Goal: Information Seeking & Learning: Learn about a topic

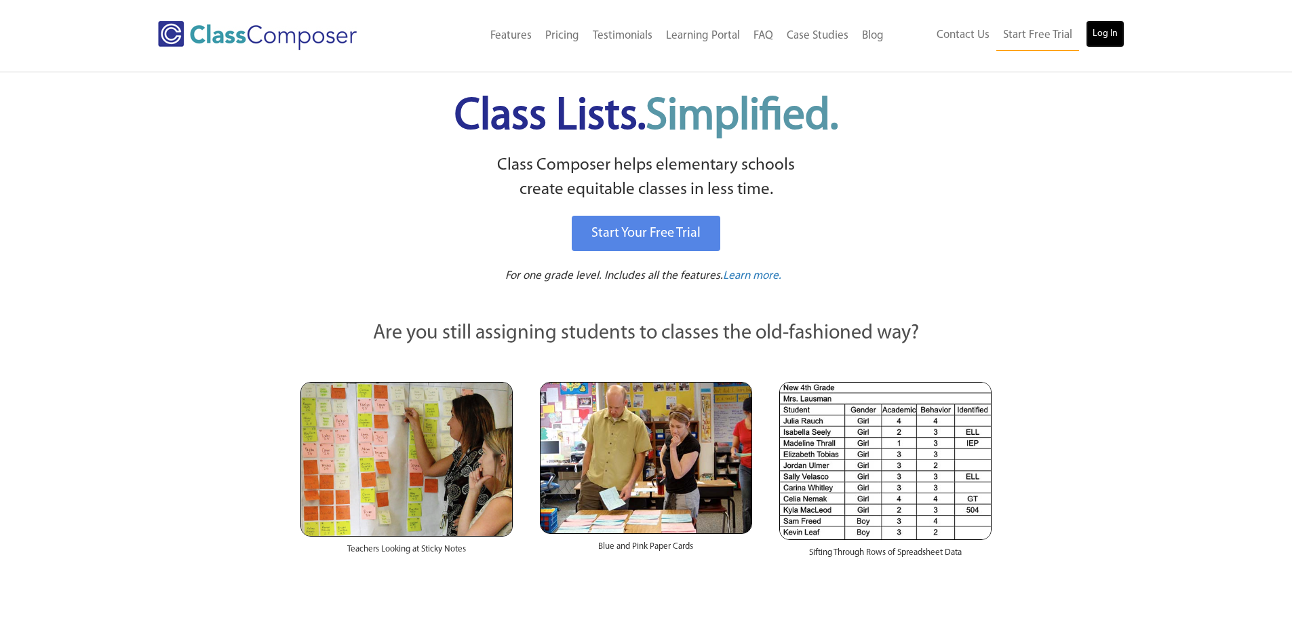
click at [1102, 24] on link "Log In" at bounding box center [1105, 33] width 39 height 27
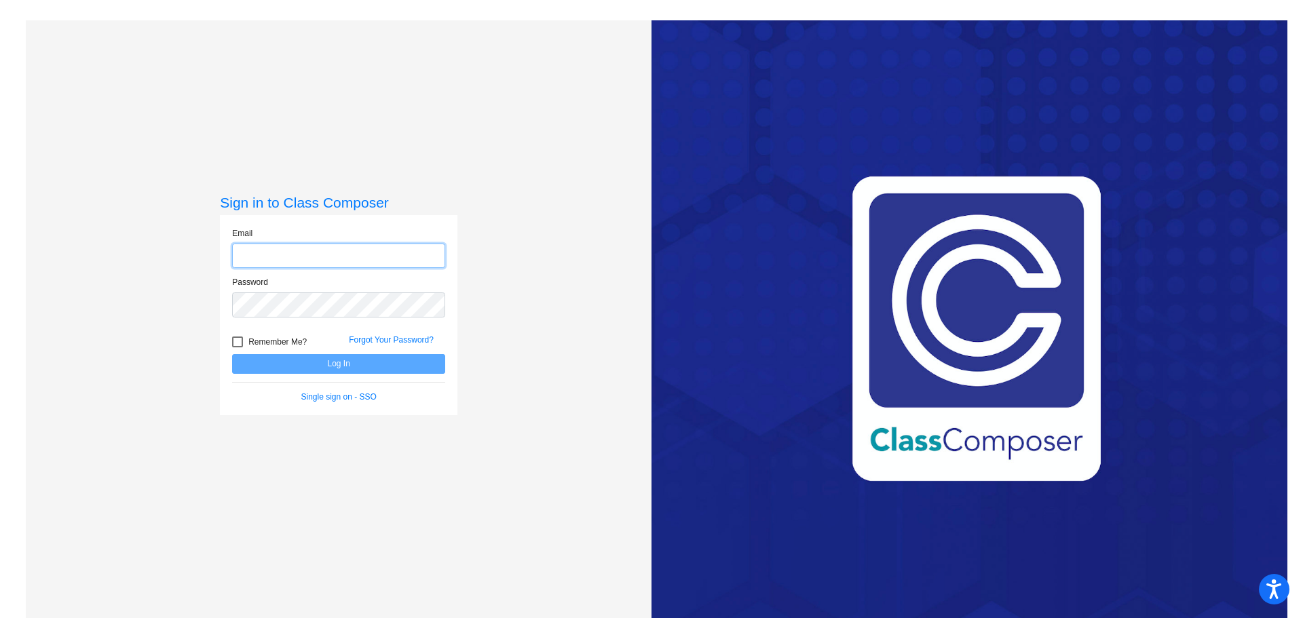
type input "[EMAIL_ADDRESS][PERSON_NAME][DOMAIN_NAME]"
click at [357, 358] on button "Log In" at bounding box center [338, 364] width 213 height 20
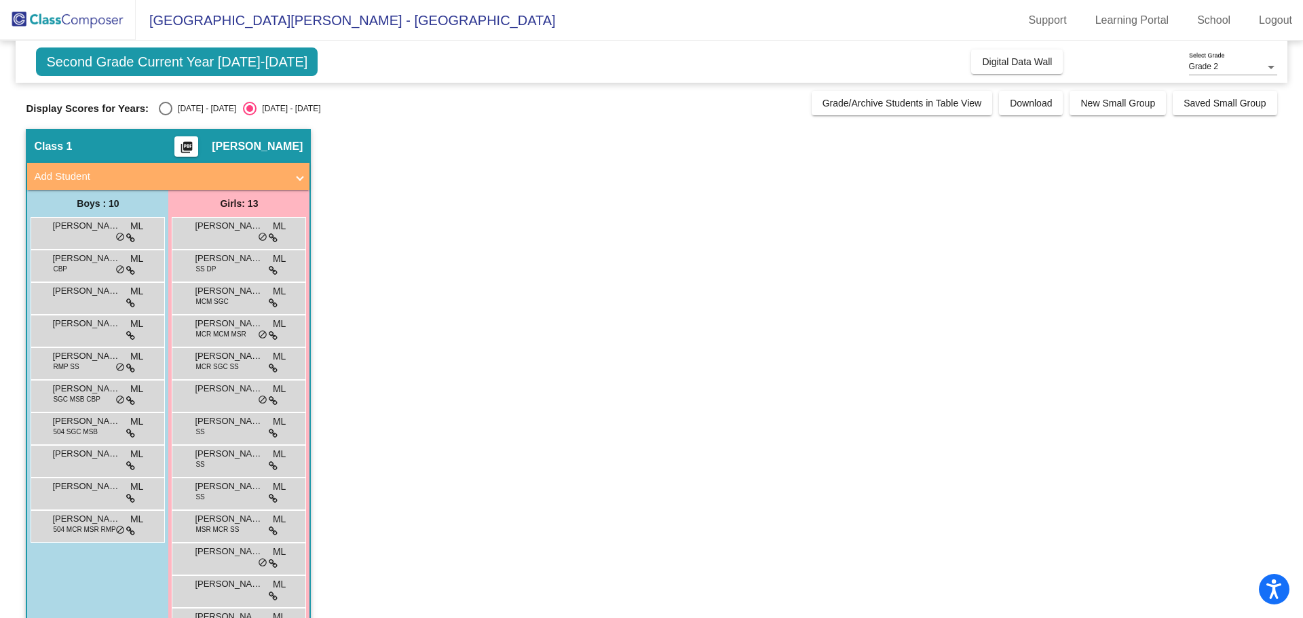
click at [161, 114] on div "Select an option" at bounding box center [166, 109] width 14 height 14
click at [165, 115] on input "2024 - 2025" at bounding box center [165, 115] width 1 height 1
radio input "true"
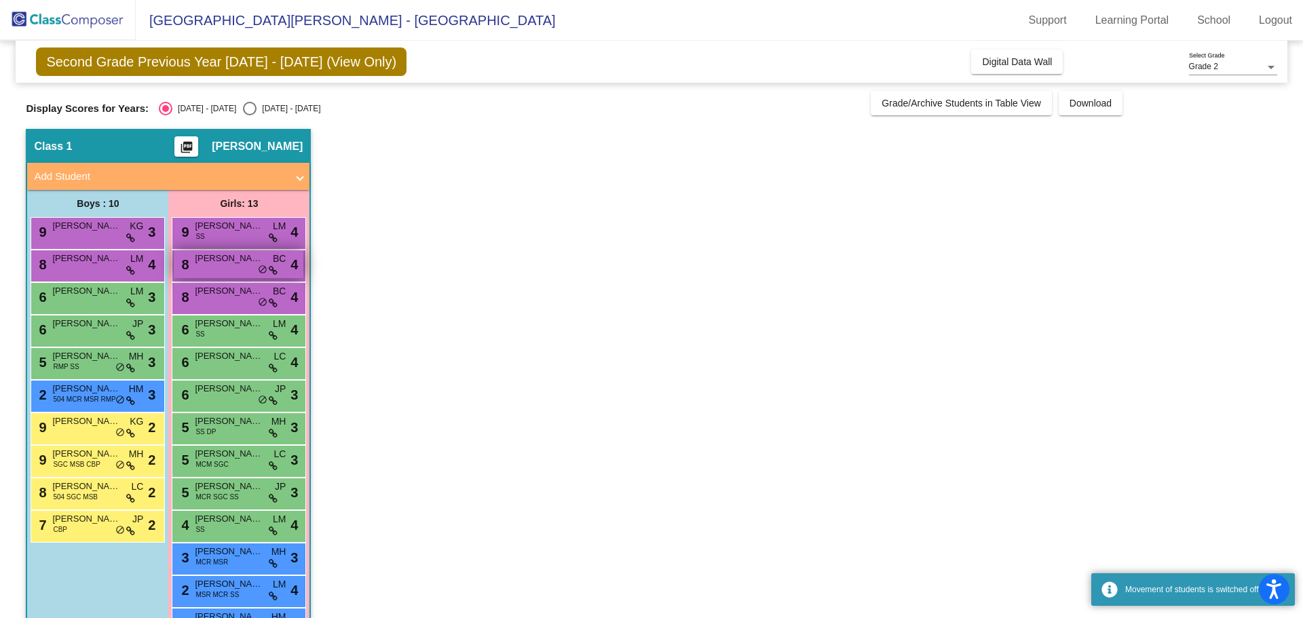
scroll to position [44, 0]
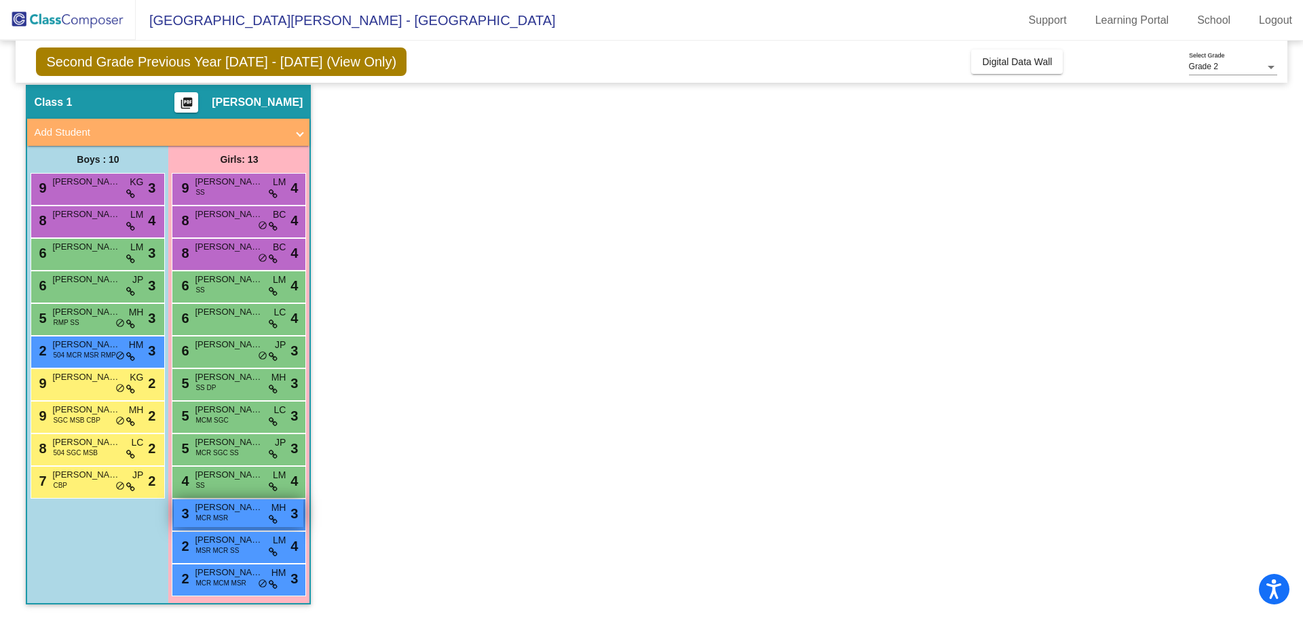
click at [213, 520] on span "MCR MSR" at bounding box center [211, 518] width 33 height 10
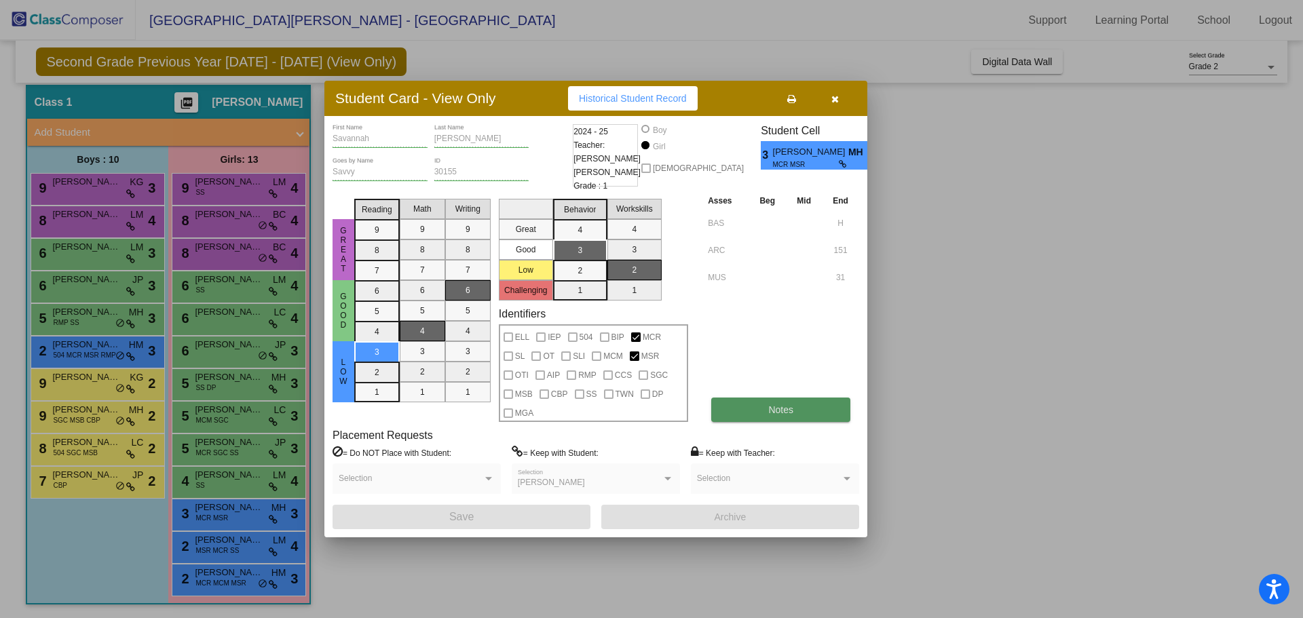
click at [773, 415] on button "Notes" at bounding box center [780, 410] width 139 height 24
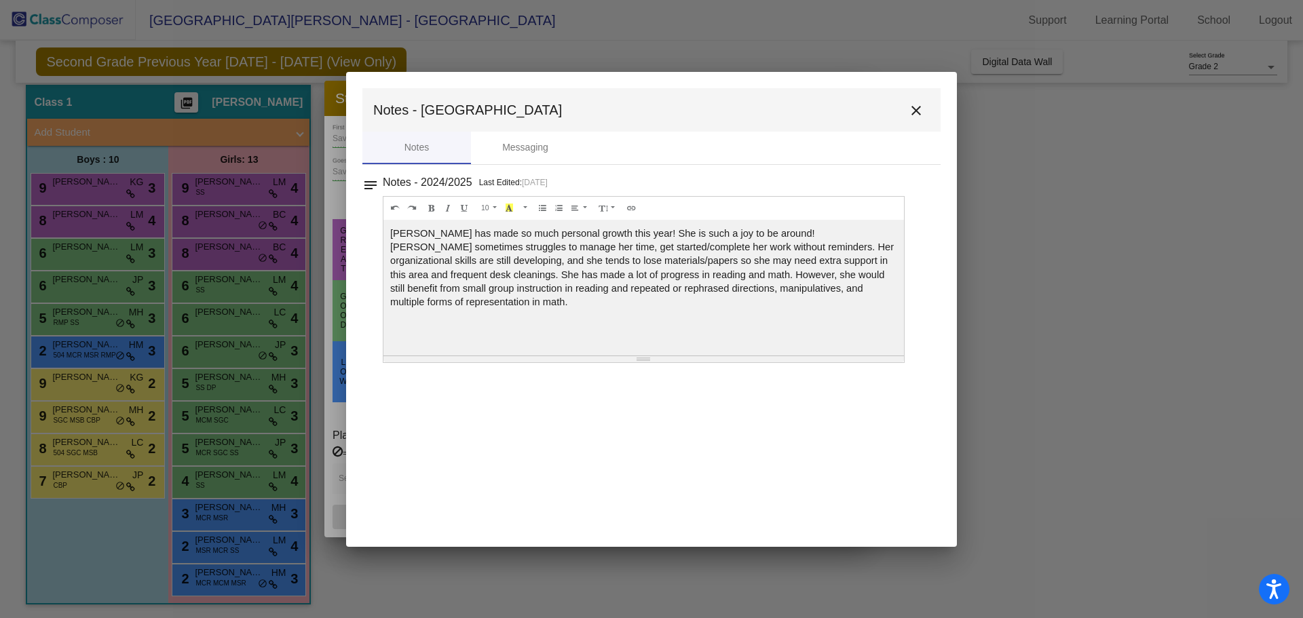
click at [921, 105] on mat-icon "close" at bounding box center [916, 110] width 16 height 16
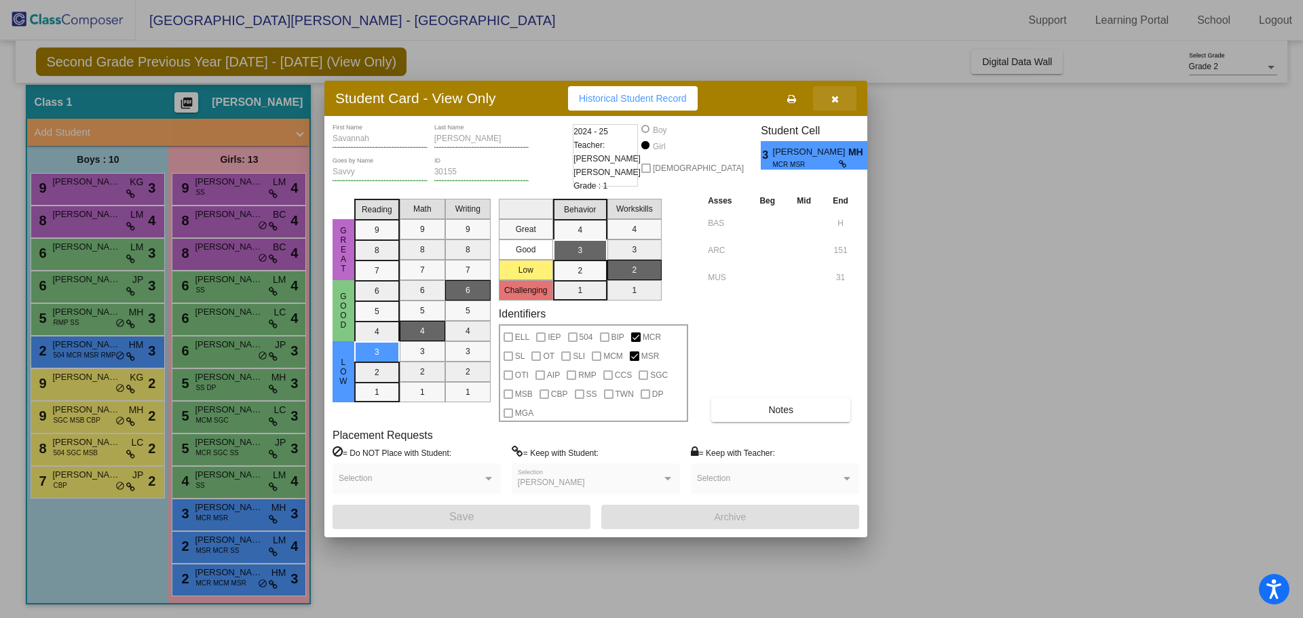
click at [843, 97] on button "button" at bounding box center [834, 98] width 43 height 24
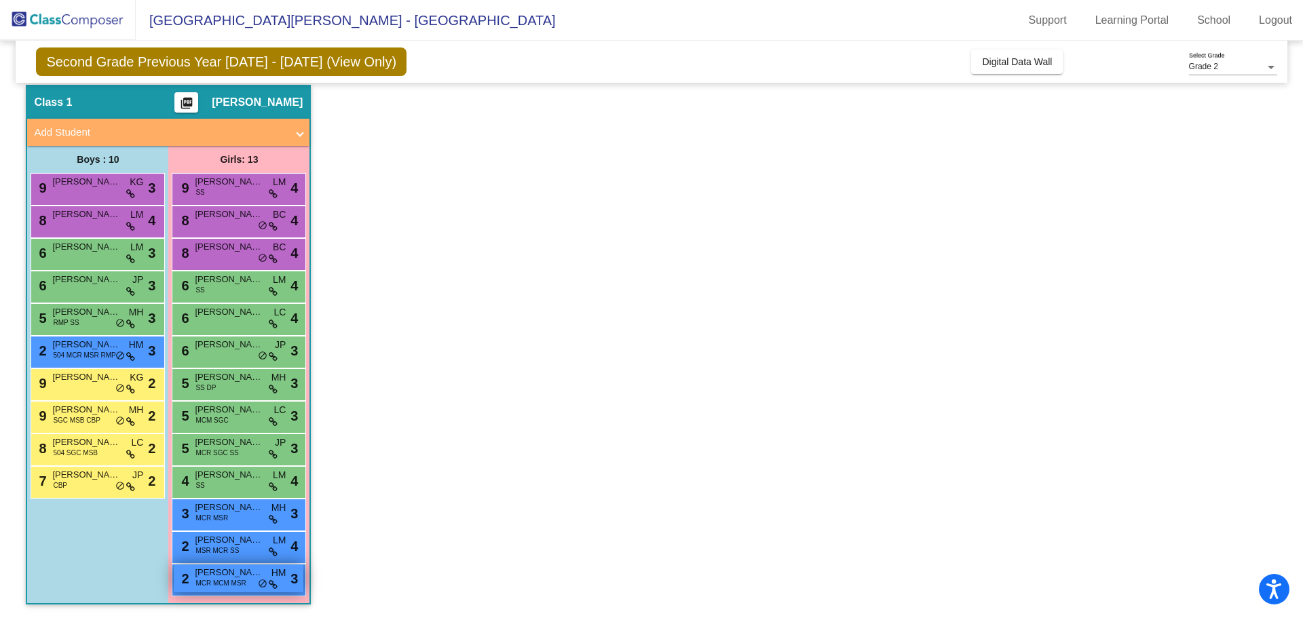
click at [249, 573] on span "Edie Martin" at bounding box center [229, 573] width 68 height 14
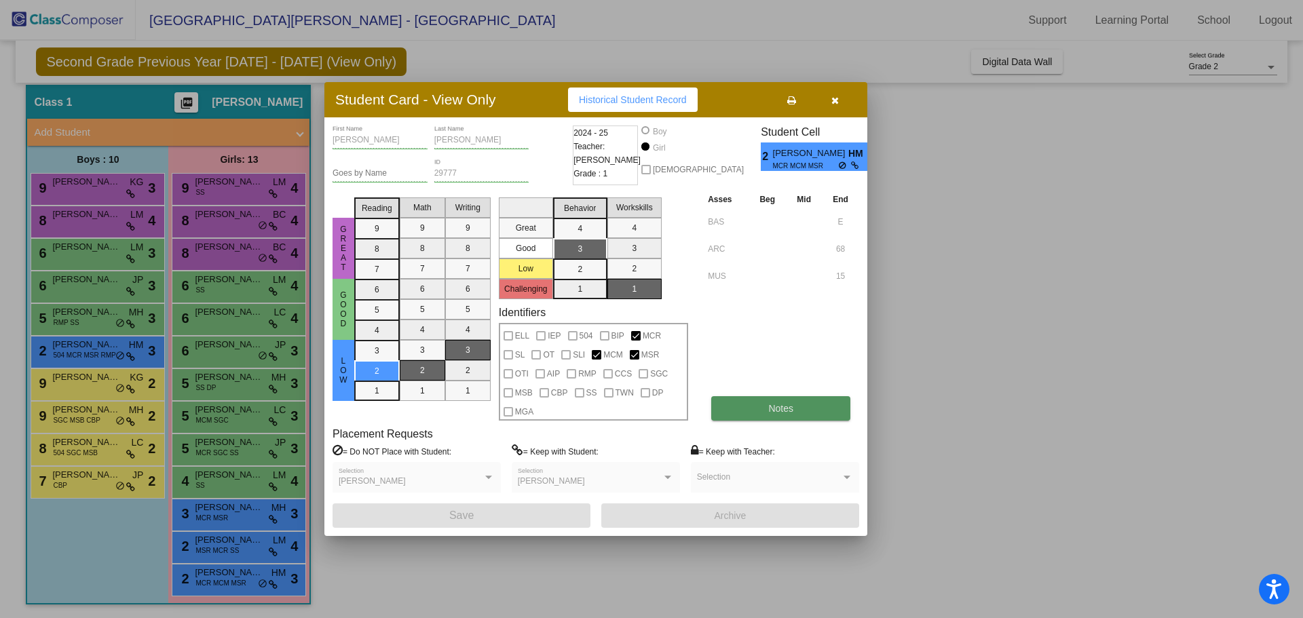
click at [739, 409] on button "Notes" at bounding box center [780, 408] width 139 height 24
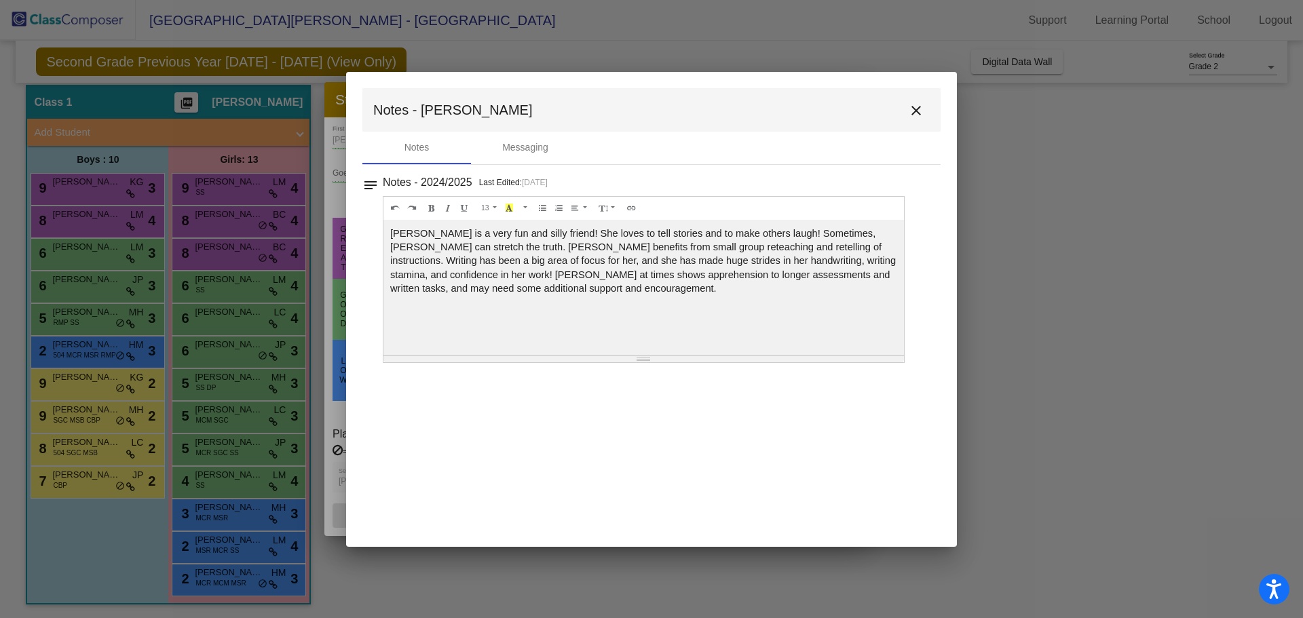
click at [917, 108] on mat-icon "close" at bounding box center [916, 110] width 16 height 16
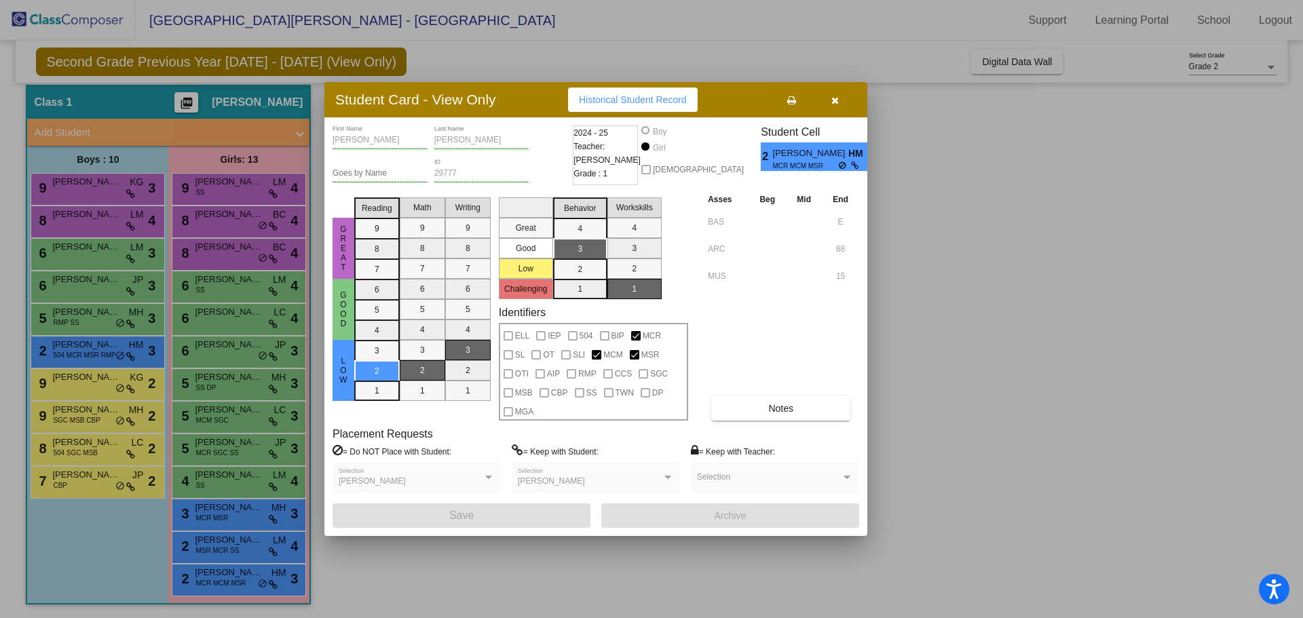
click at [834, 94] on button "button" at bounding box center [834, 100] width 43 height 24
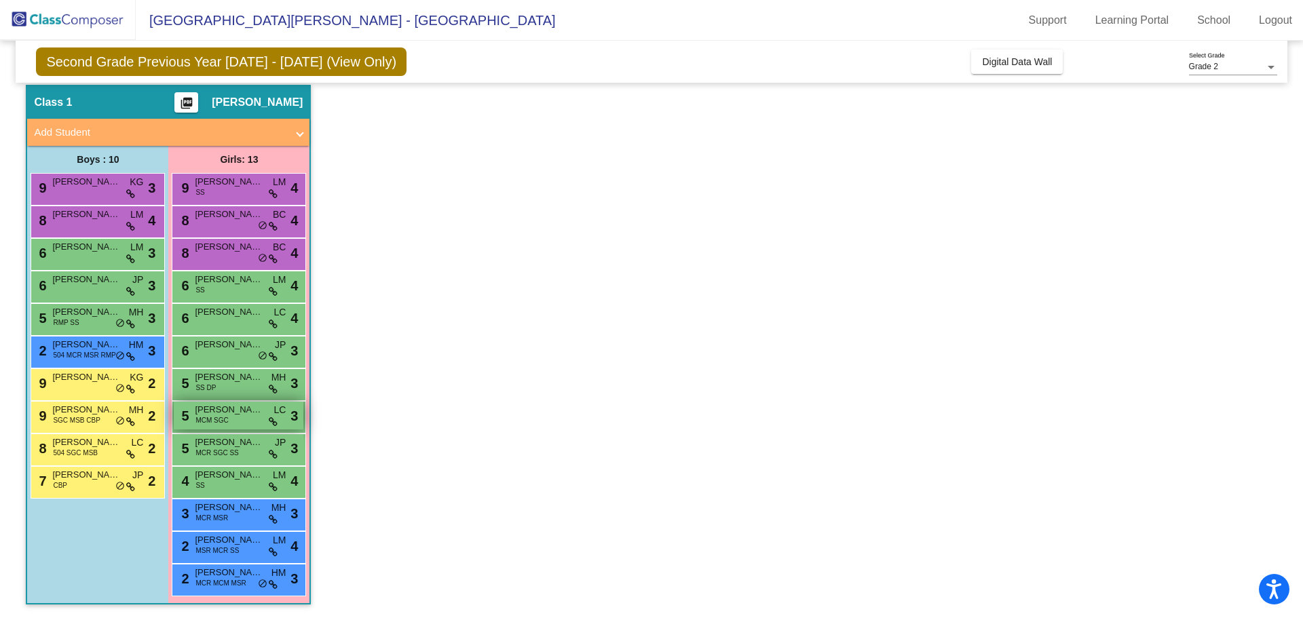
click at [225, 425] on span "MCM SGC" at bounding box center [211, 420] width 33 height 10
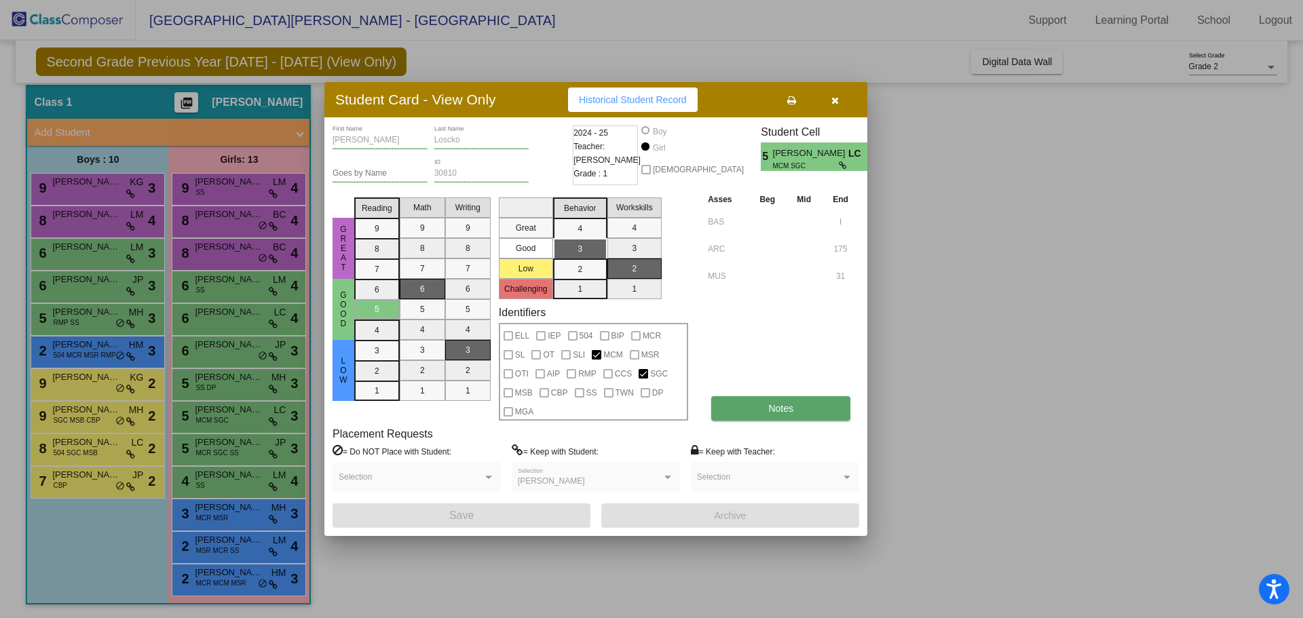
click at [777, 412] on span "Notes" at bounding box center [780, 408] width 25 height 11
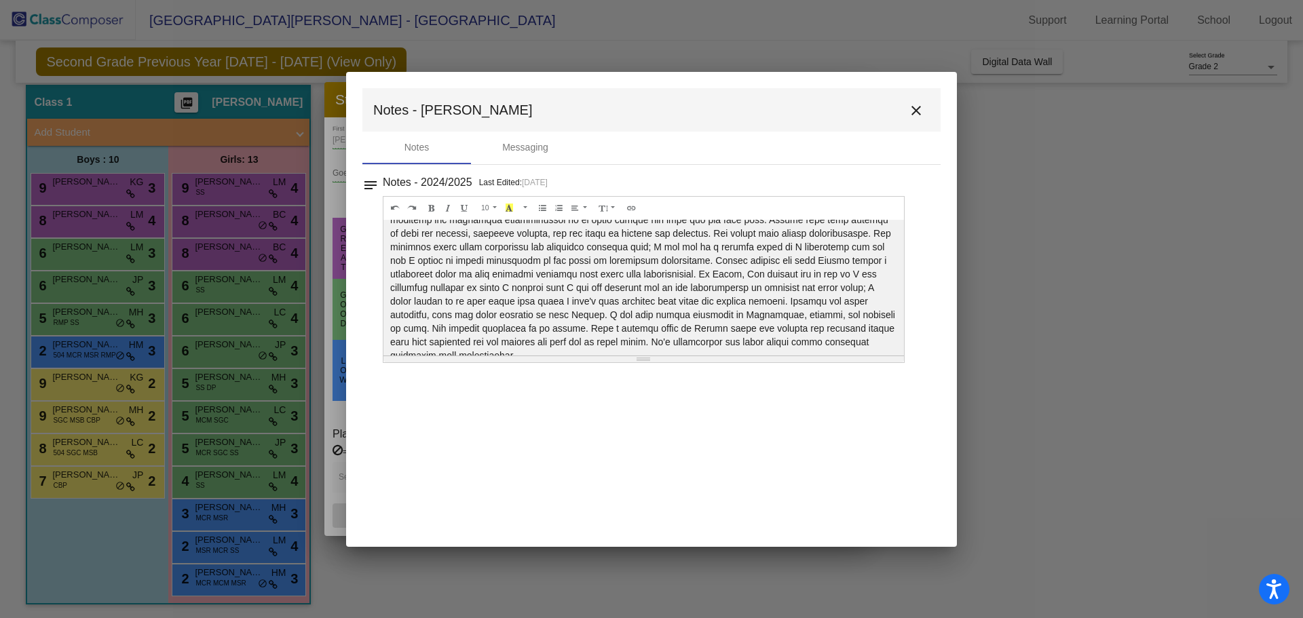
scroll to position [90, 0]
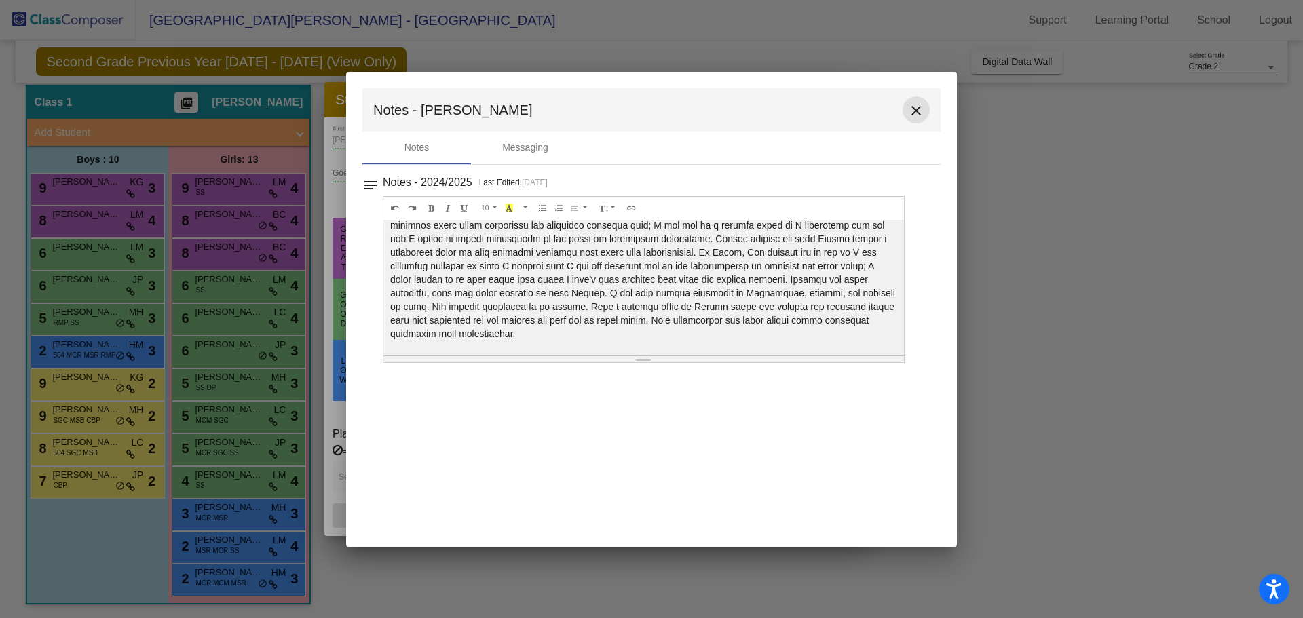
click at [912, 113] on mat-icon "close" at bounding box center [916, 110] width 16 height 16
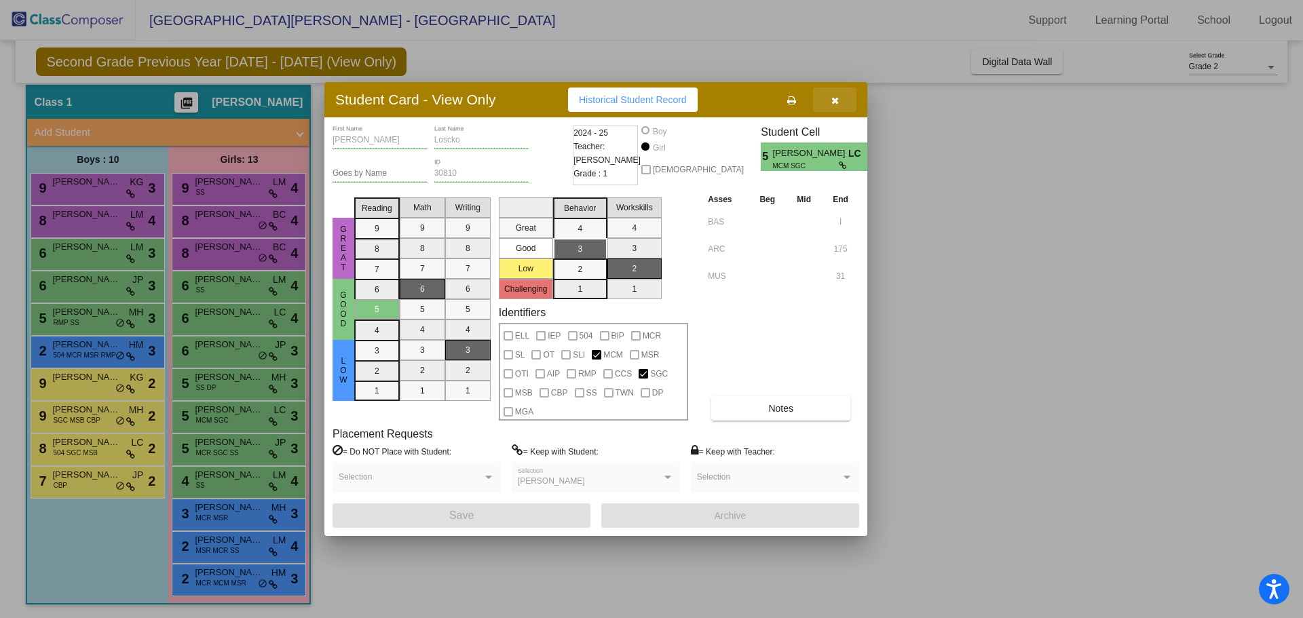
click at [845, 102] on button "button" at bounding box center [834, 100] width 43 height 24
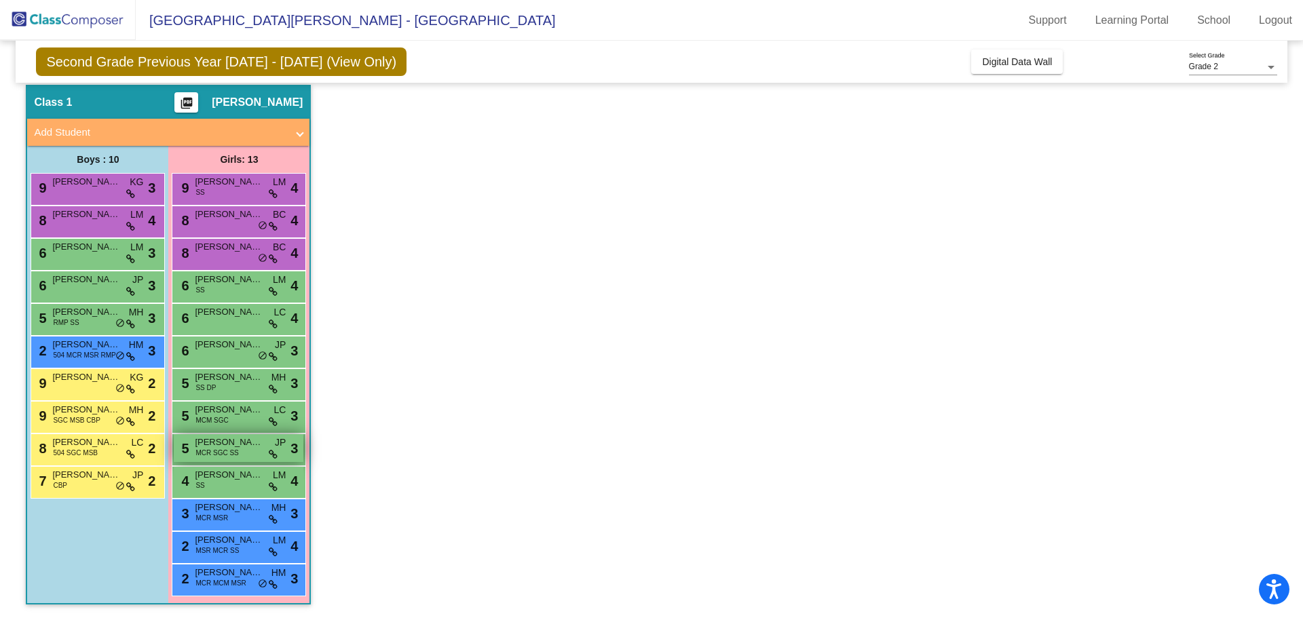
click at [252, 450] on div "5 Gwendolyn Karl MCR SGC SS JP lock do_not_disturb_alt 3" at bounding box center [239, 448] width 130 height 28
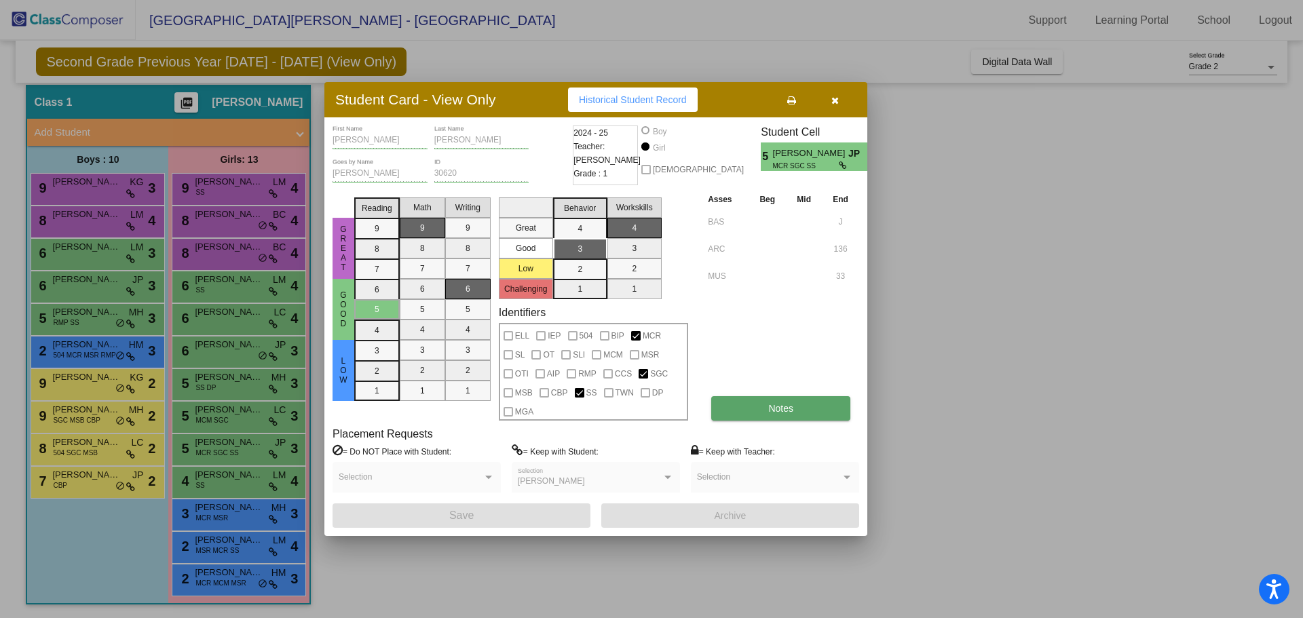
click at [766, 403] on button "Notes" at bounding box center [780, 408] width 139 height 24
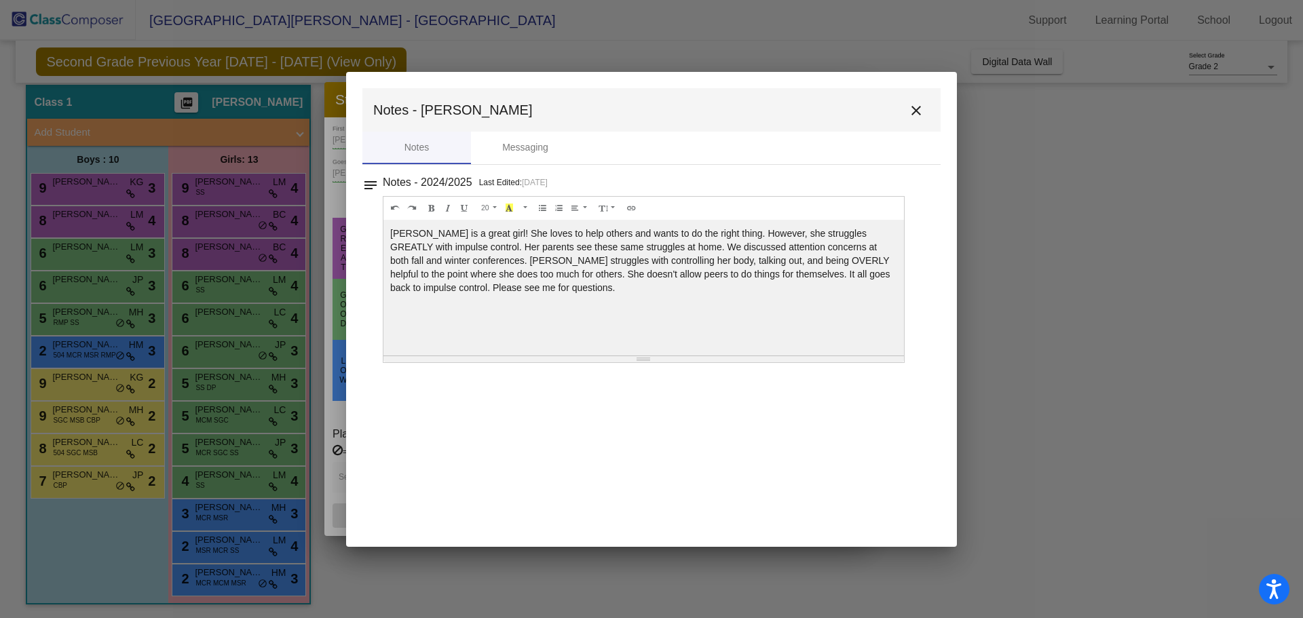
click at [912, 111] on mat-icon "close" at bounding box center [916, 110] width 16 height 16
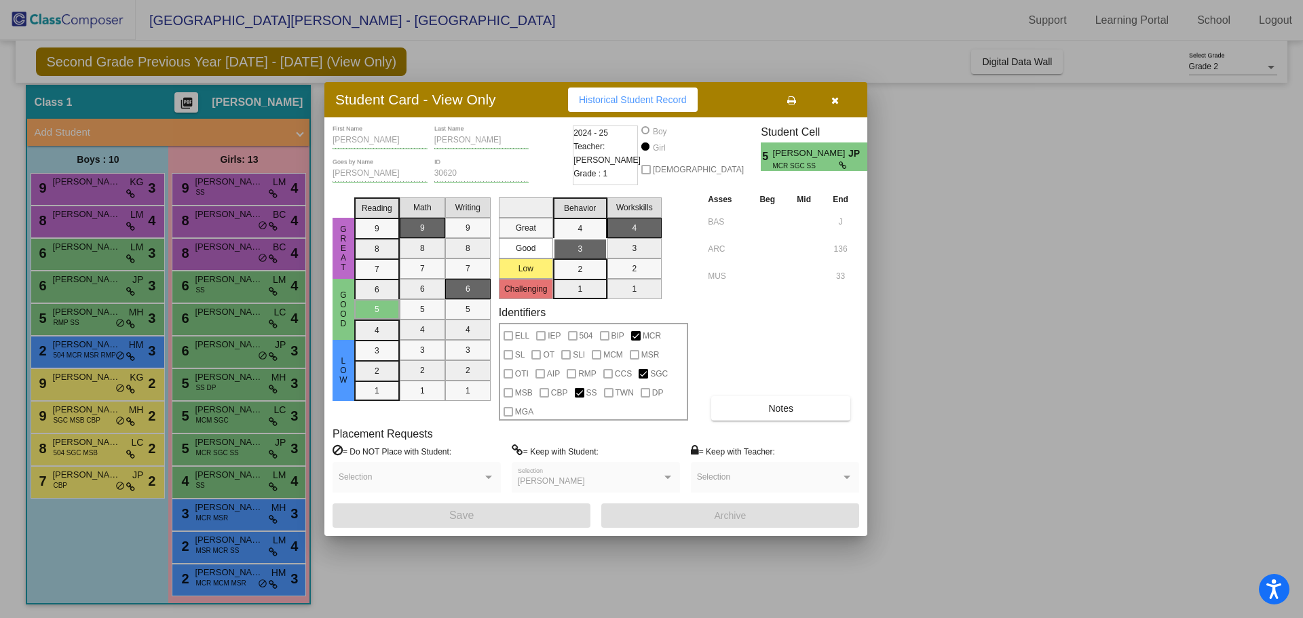
click at [845, 98] on button "button" at bounding box center [834, 100] width 43 height 24
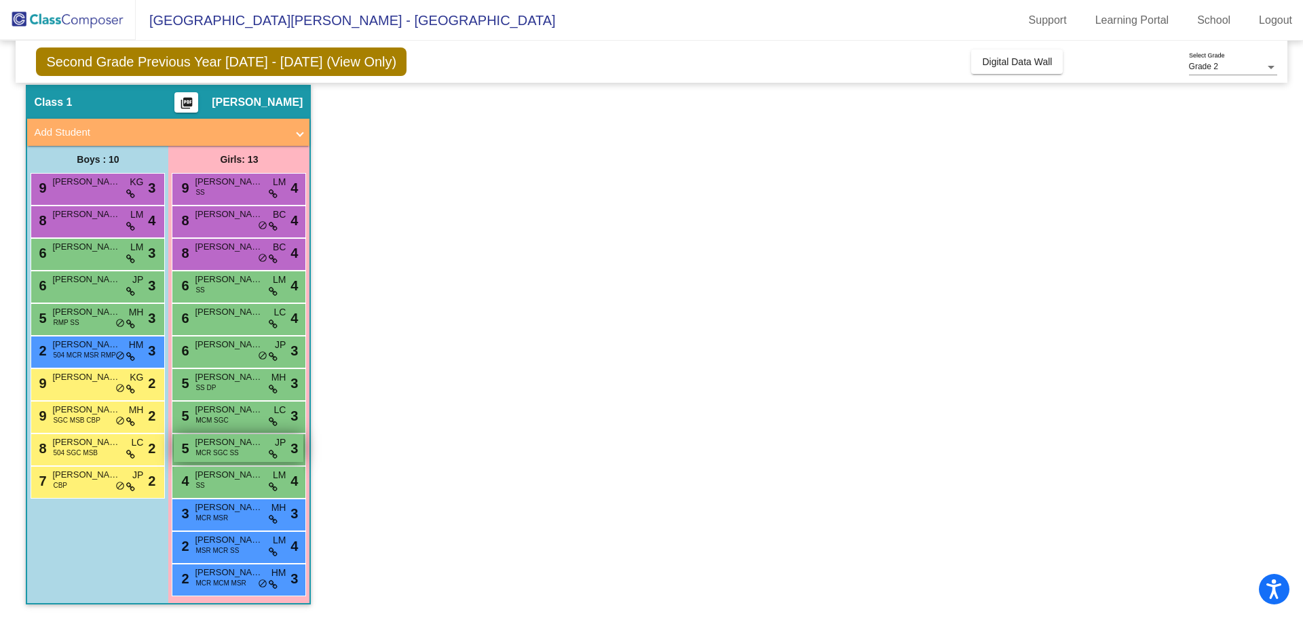
click at [219, 446] on span "Gwendolyn Karl" at bounding box center [229, 443] width 68 height 14
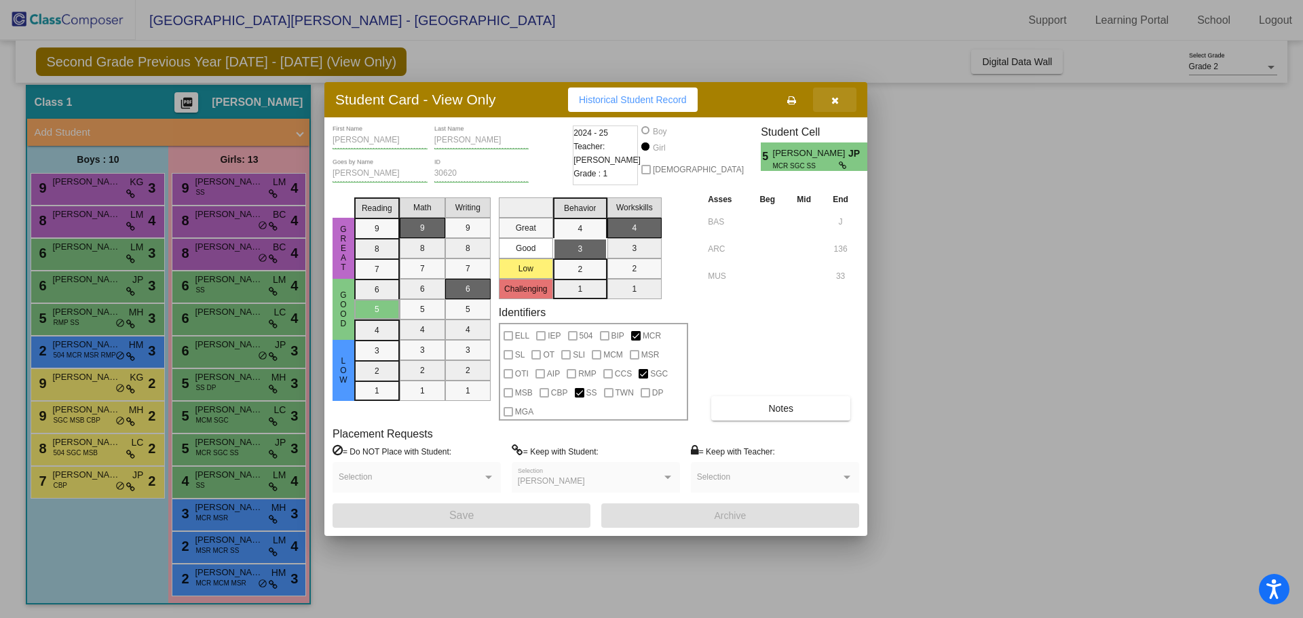
click at [847, 109] on button "button" at bounding box center [834, 100] width 43 height 24
